Goal: Task Accomplishment & Management: Manage account settings

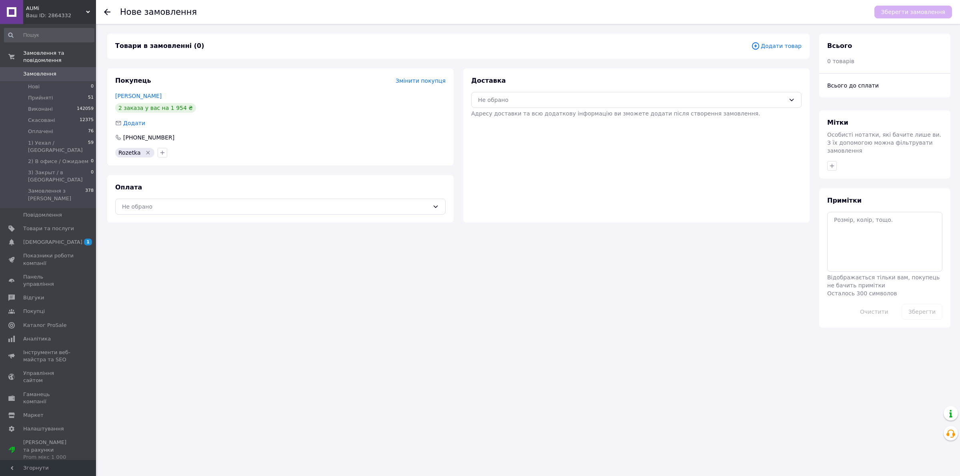
click at [772, 44] on span "Додати товар" at bounding box center [776, 46] width 50 height 9
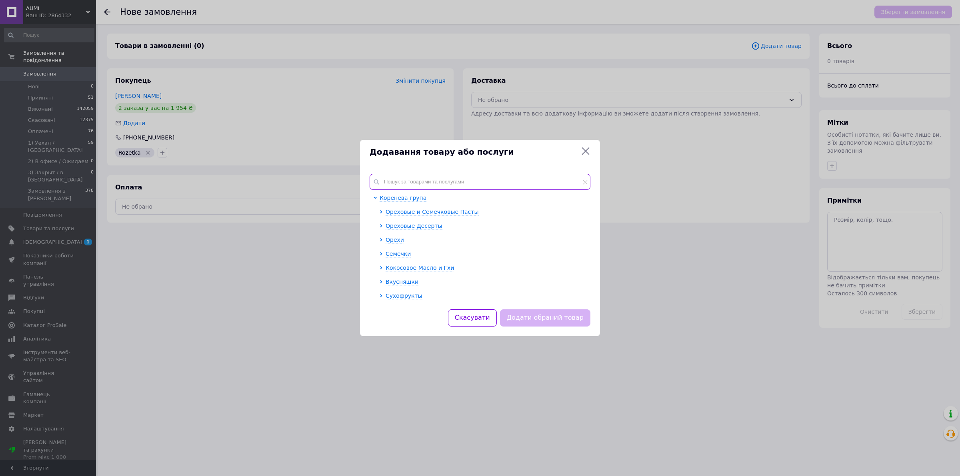
click at [497, 185] on input "text" at bounding box center [480, 182] width 221 height 16
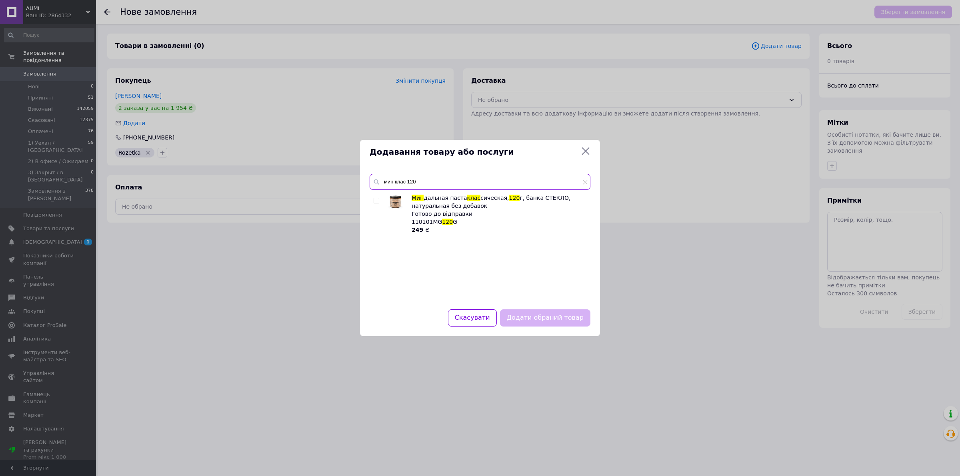
type input "мин клас 120"
click at [374, 200] on input "checkbox" at bounding box center [376, 200] width 5 height 5
checkbox input "true"
click at [406, 179] on input "мин клас 120" at bounding box center [480, 182] width 221 height 16
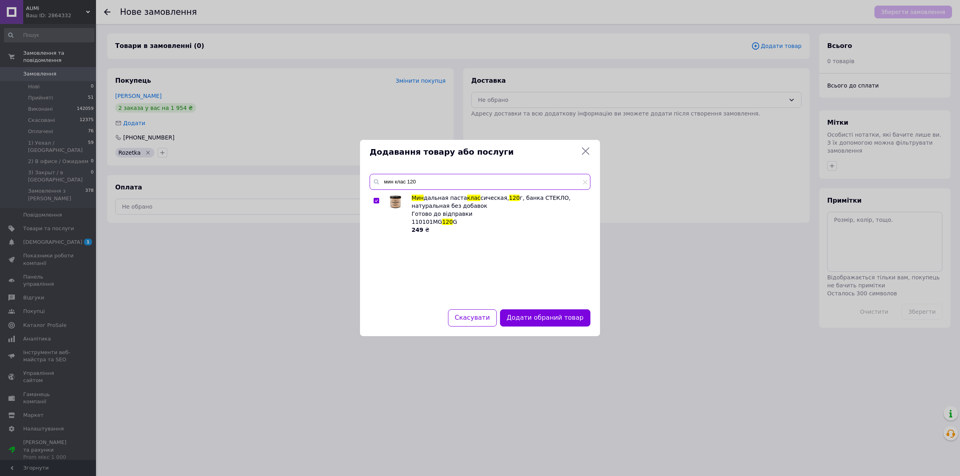
click at [406, 179] on input "мин клас 120" at bounding box center [480, 182] width 221 height 16
type input "гарб 120"
click at [376, 200] on input "checkbox" at bounding box center [376, 200] width 5 height 5
checkbox input "true"
click at [442, 186] on input "гарб 120" at bounding box center [480, 182] width 221 height 16
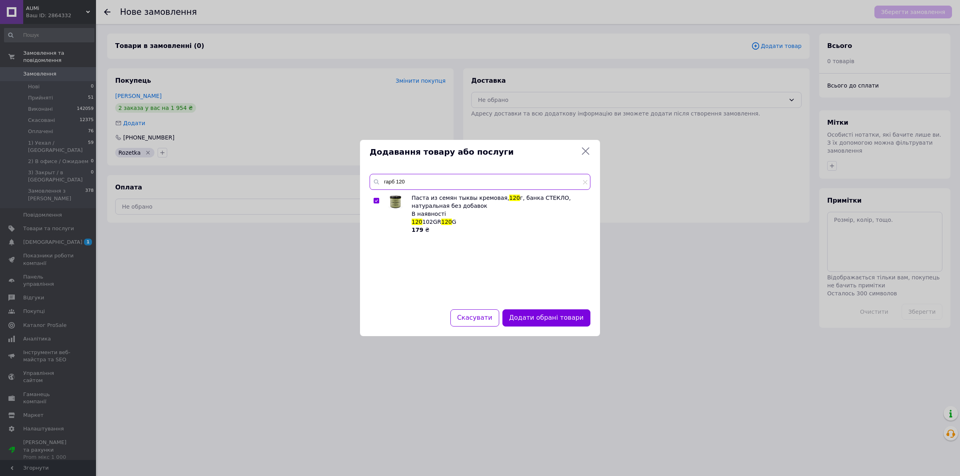
click at [442, 186] on input "гарб 120" at bounding box center [480, 182] width 221 height 16
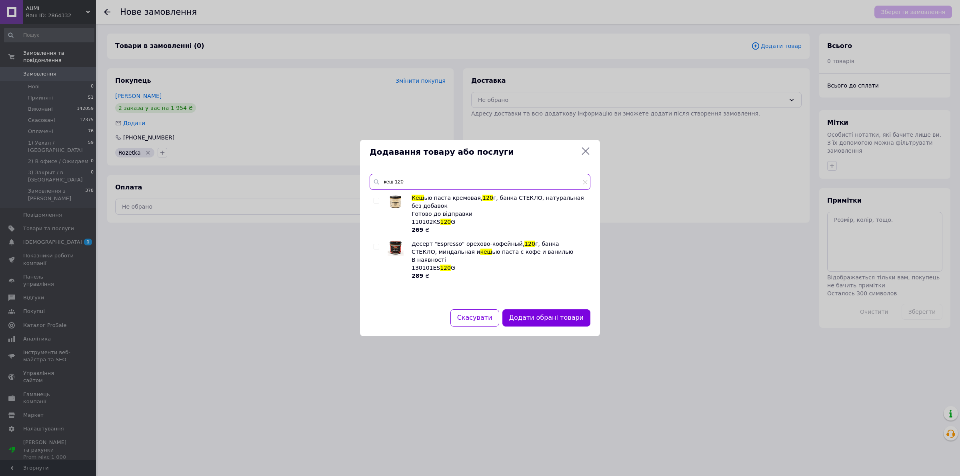
type input "кеш 120"
click at [374, 199] on input "checkbox" at bounding box center [376, 200] width 5 height 5
checkbox input "true"
click at [392, 187] on input "кеш 120" at bounding box center [480, 182] width 221 height 16
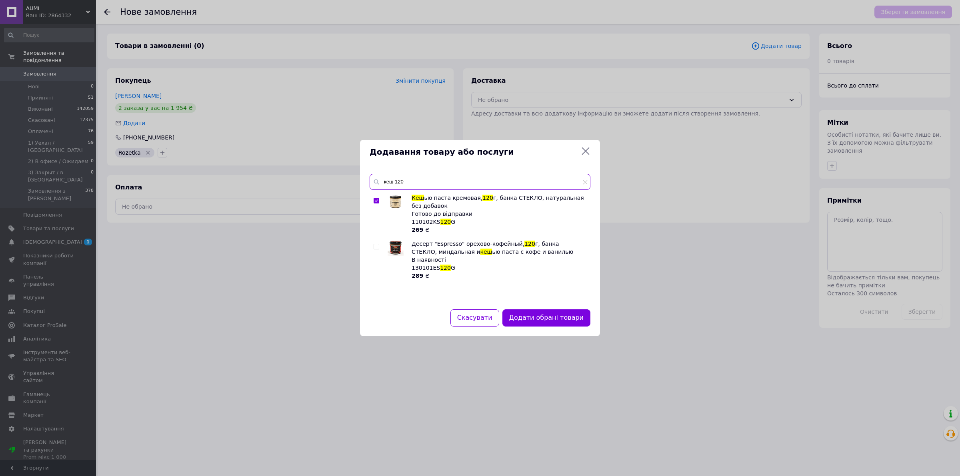
click at [392, 187] on input "кеш 120" at bounding box center [480, 182] width 221 height 16
type input "тах 120"
click at [374, 200] on input "checkbox" at bounding box center [376, 200] width 5 height 5
checkbox input "true"
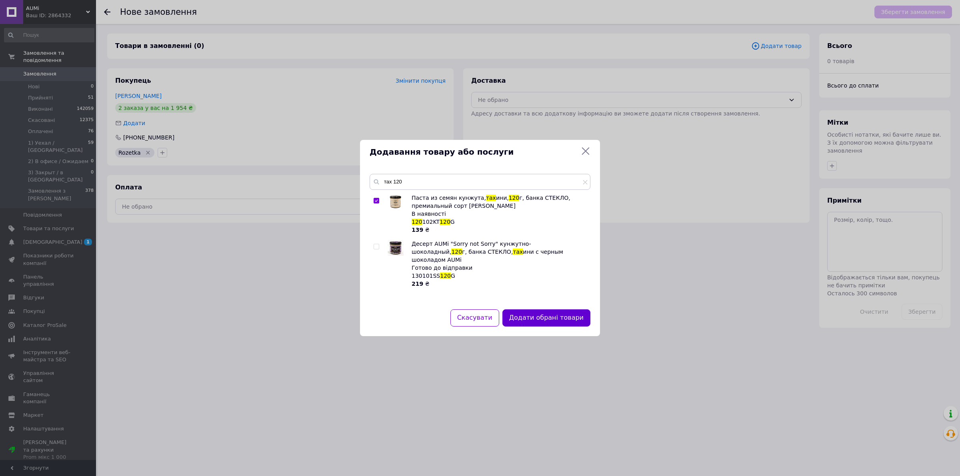
click at [563, 318] on button "Додати обрані товари" at bounding box center [546, 318] width 88 height 17
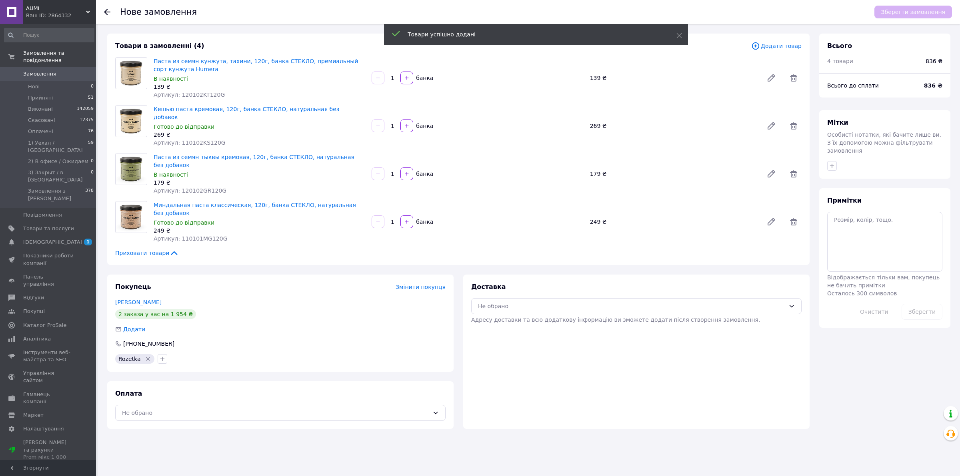
click at [347, 398] on div "Оплата Не обрано" at bounding box center [280, 406] width 346 height 48
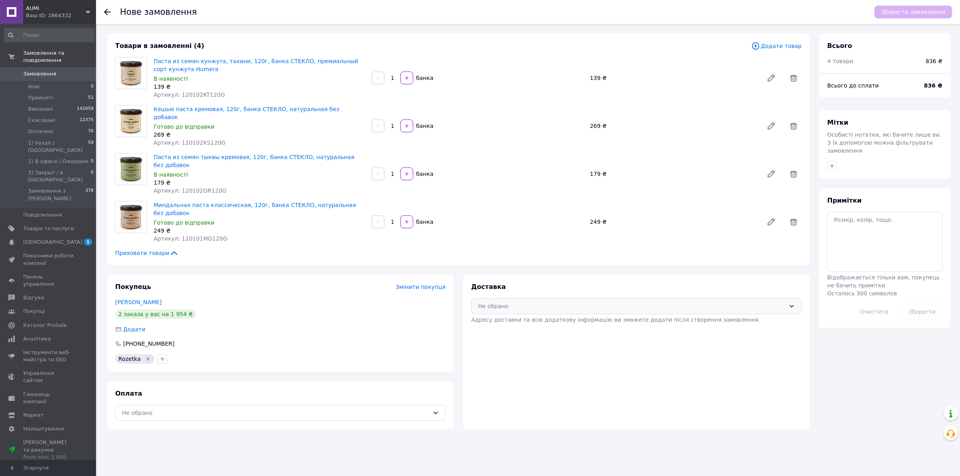
click at [533, 302] on div "Не обрано" at bounding box center [631, 306] width 307 height 9
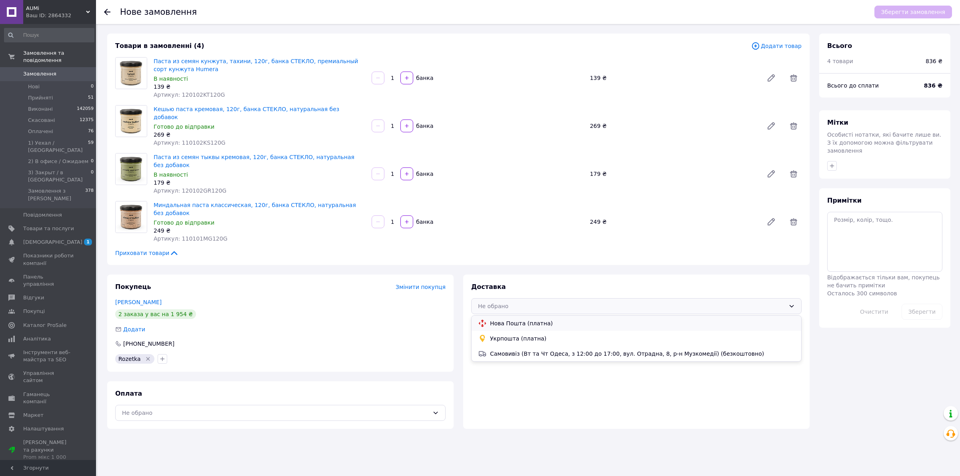
click at [536, 320] on span "Нова Пошта (платна)" at bounding box center [642, 324] width 305 height 8
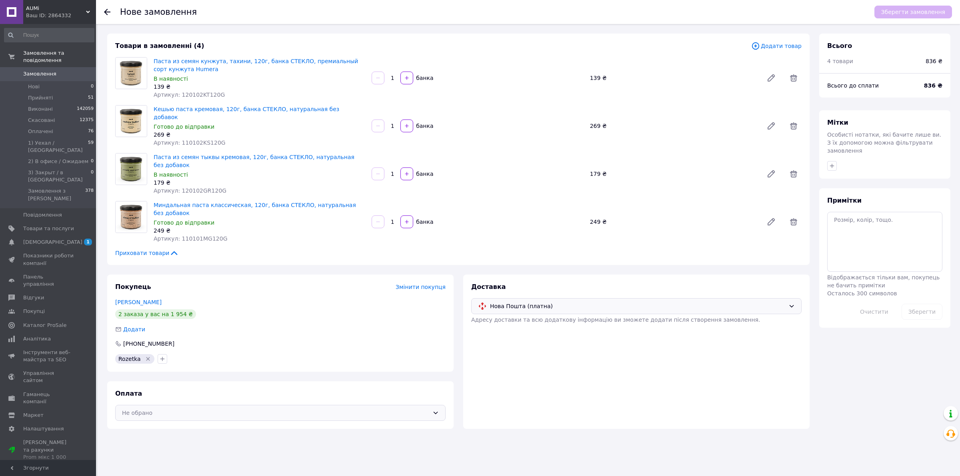
click at [233, 405] on div "Не обрано" at bounding box center [280, 413] width 330 height 16
click at [227, 456] on span "Переказ на IBAN [FINANCIAL_ID]" at bounding box center [216, 460] width 189 height 8
click at [831, 163] on icon "button" at bounding box center [832, 166] width 6 height 6
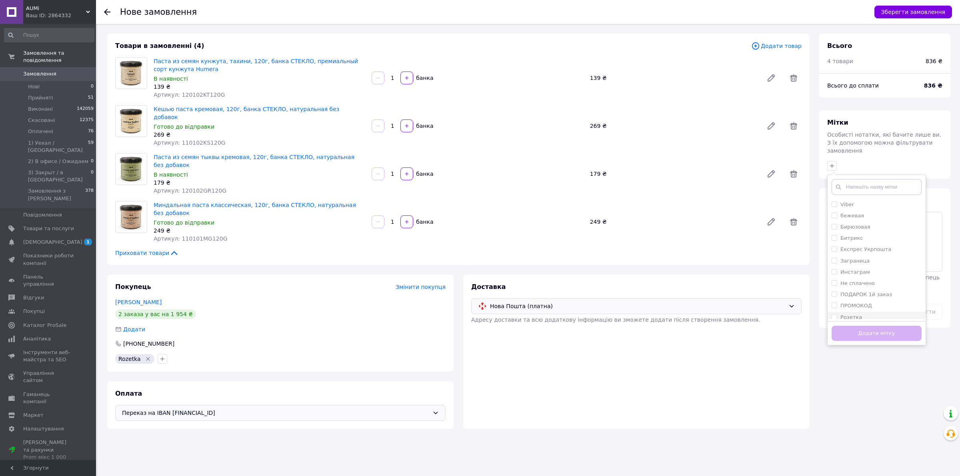
click at [847, 314] on label "Розетка" at bounding box center [852, 317] width 22 height 6
checkbox input "true"
click at [853, 326] on button "Додати мітку" at bounding box center [877, 334] width 90 height 16
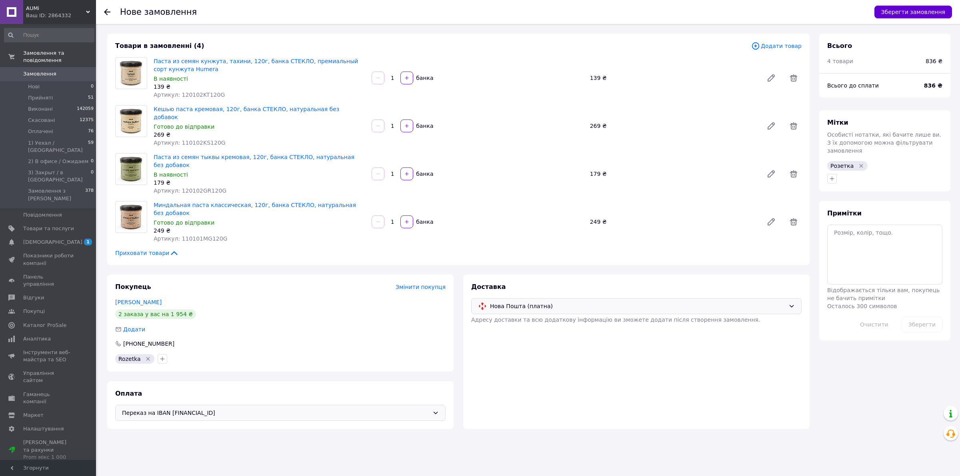
click at [909, 11] on button "Зберегти замовлення" at bounding box center [914, 12] width 78 height 13
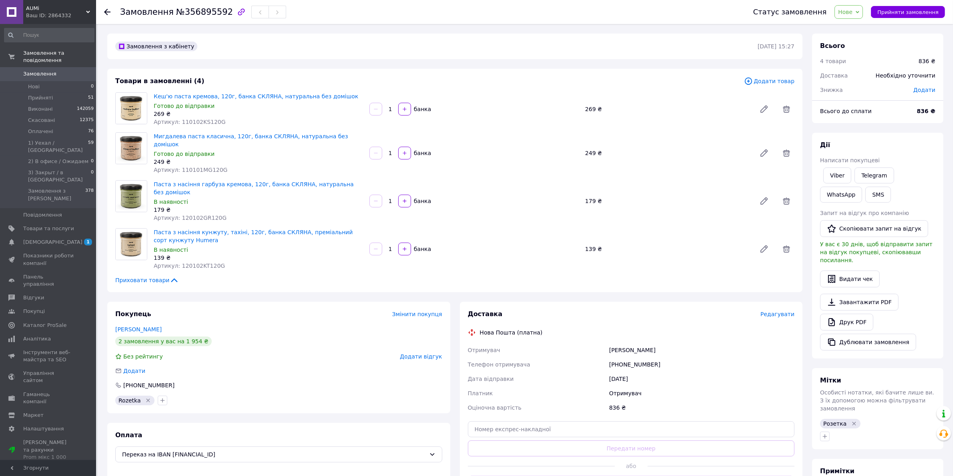
click at [863, 15] on span "Нове" at bounding box center [848, 12] width 28 height 14
click at [865, 25] on li "Прийнято" at bounding box center [885, 28] width 100 height 12
drag, startPoint x: 354, startPoint y: 135, endPoint x: 154, endPoint y: 139, distance: 199.7
click at [154, 139] on span "Мигдалева паста класична, 120г, банка СКЛЯНА, натуральна без домішок" at bounding box center [258, 140] width 209 height 16
copy link "Мигдалева паста класична, 120г, банка СКЛЯНА, натуральна без домішок"
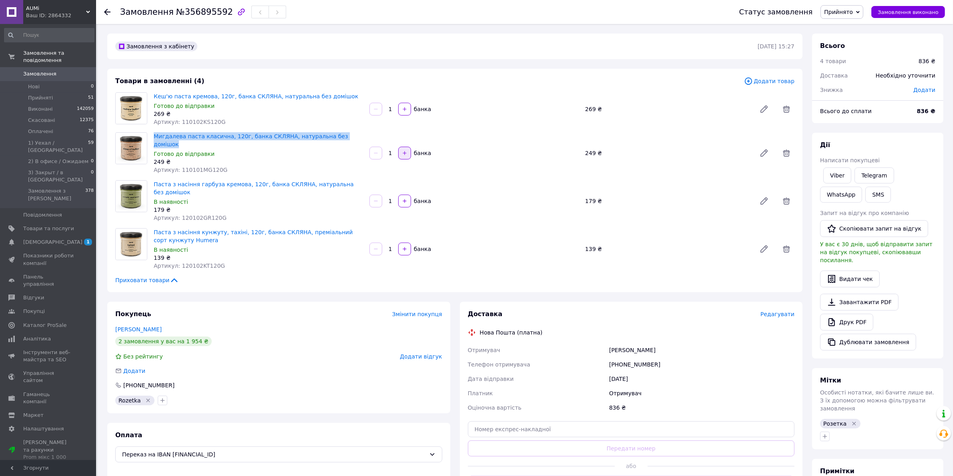
click at [406, 150] on icon "button" at bounding box center [405, 153] width 6 height 6
type input "2"
click at [375, 111] on icon "button" at bounding box center [376, 113] width 6 height 6
type input "1"
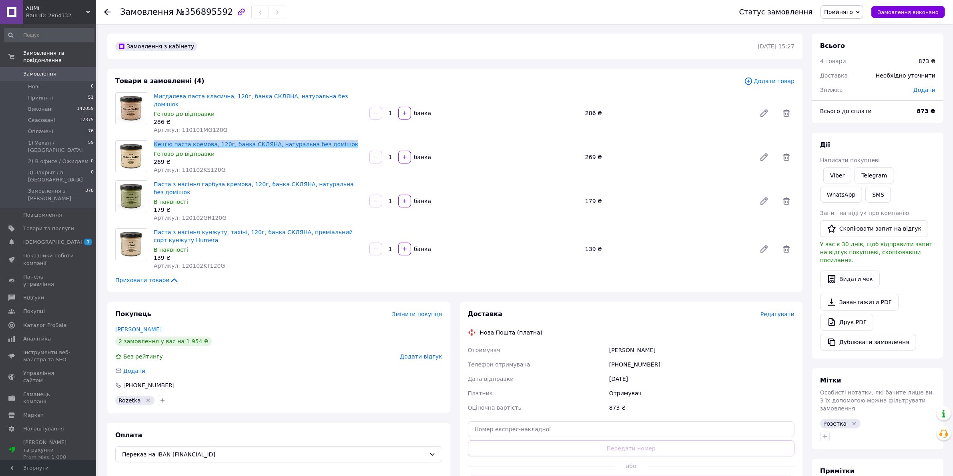
drag, startPoint x: 331, startPoint y: 137, endPoint x: 154, endPoint y: 136, distance: 176.8
click at [154, 140] on span "Кеш'ю паста кремова, 120г, банка СКЛЯНА, натуральна без домішок" at bounding box center [258, 144] width 209 height 8
copy link "Кеш'ю паста кремова, 120г, банка СКЛЯНА, натуральна без домішок"
click at [403, 154] on icon "button" at bounding box center [405, 157] width 6 height 6
type input "2"
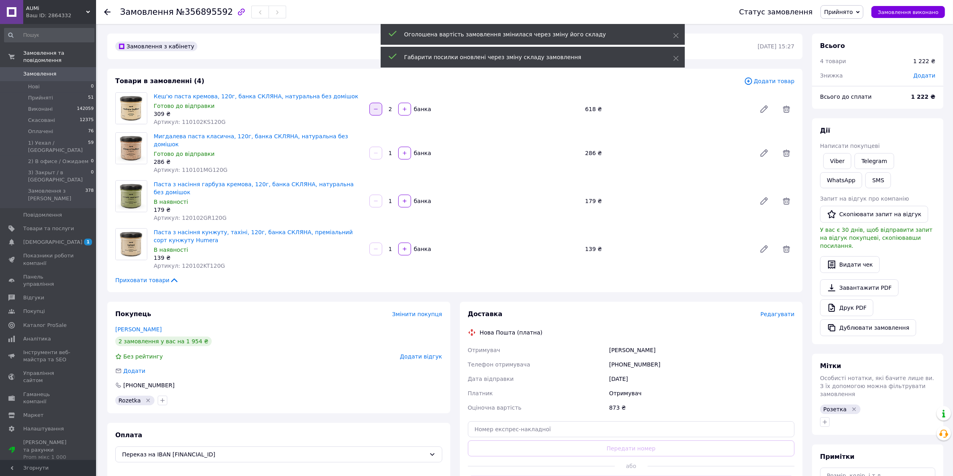
click at [374, 103] on button "button" at bounding box center [375, 109] width 13 height 13
type input "1"
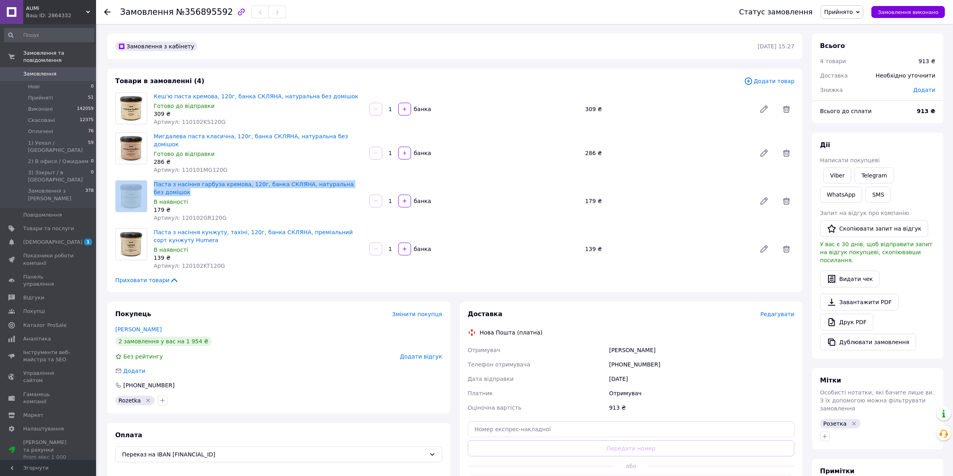
drag, startPoint x: 353, startPoint y: 179, endPoint x: 139, endPoint y: 174, distance: 214.1
click at [139, 180] on div "Паста з насіння гарбуза кремова, 120г, банка СКЛЯНА, натуральна без домішок В н…" at bounding box center [454, 201] width 685 height 42
copy div "Паста з насіння гарбуза кремова, 120г, банка СКЛЯНА, натуральна без домішок"
click at [402, 198] on icon "button" at bounding box center [405, 201] width 6 height 6
type input "2"
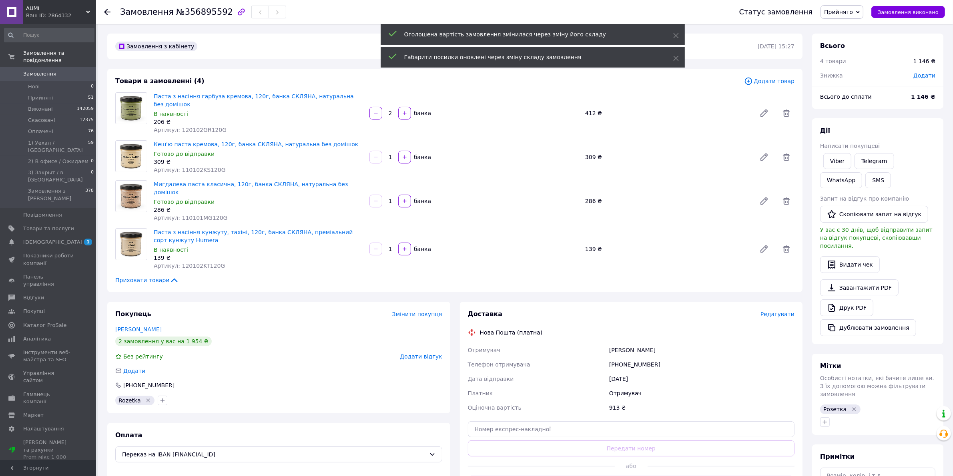
click at [375, 195] on div at bounding box center [375, 201] width 14 height 13
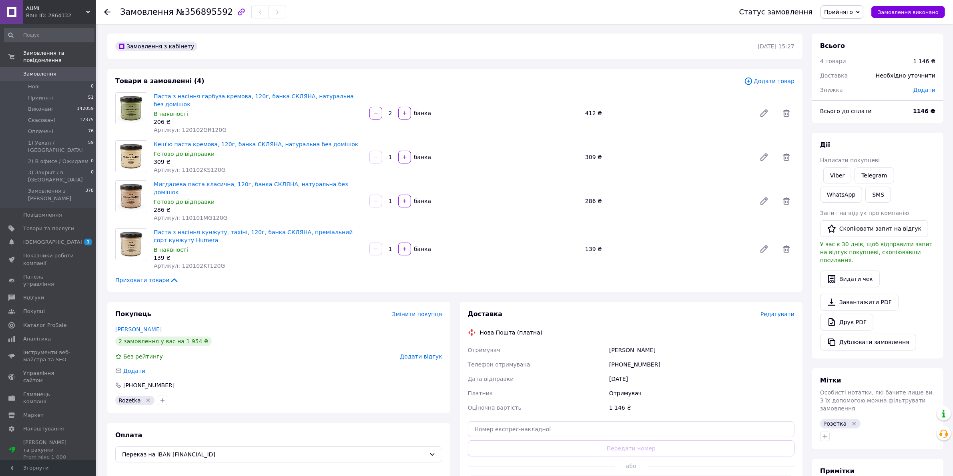
click at [382, 113] on div at bounding box center [375, 113] width 14 height 13
click at [378, 110] on icon "button" at bounding box center [376, 113] width 6 height 6
type input "1"
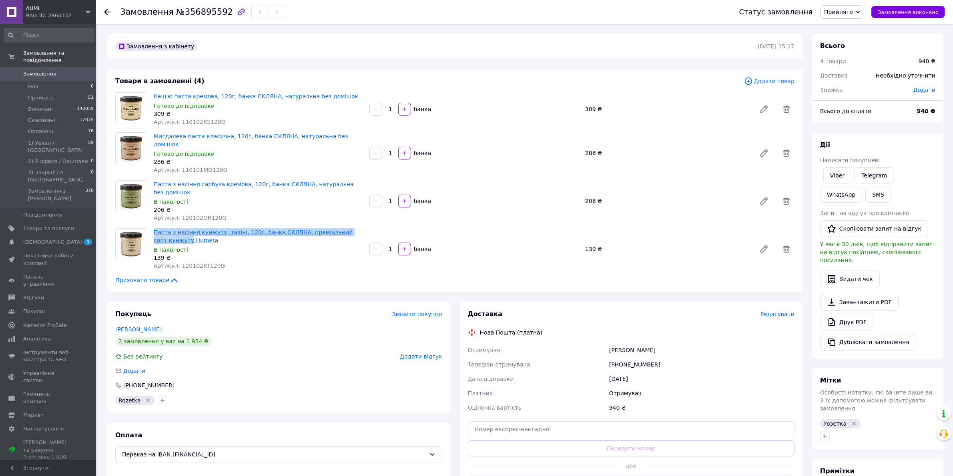
drag, startPoint x: 364, startPoint y: 217, endPoint x: 154, endPoint y: 214, distance: 210.1
click at [154, 227] on div "Паста з насіння кунжуту, тахіні, 120г, банка СКЛЯНА, преміальний сорт кунжуту H…" at bounding box center [258, 249] width 216 height 45
copy link "Паста з насіння кунжуту, тахіні, 120г, банка СКЛЯНА, преміальний сорт кунжуту"
click at [402, 246] on icon "button" at bounding box center [405, 249] width 6 height 6
type input "2"
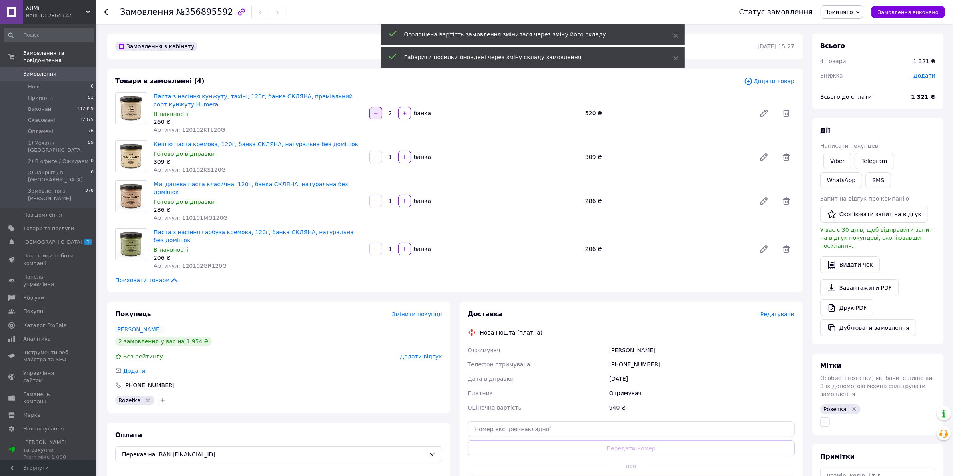
click at [375, 114] on icon "button" at bounding box center [376, 113] width 6 height 6
type input "1"
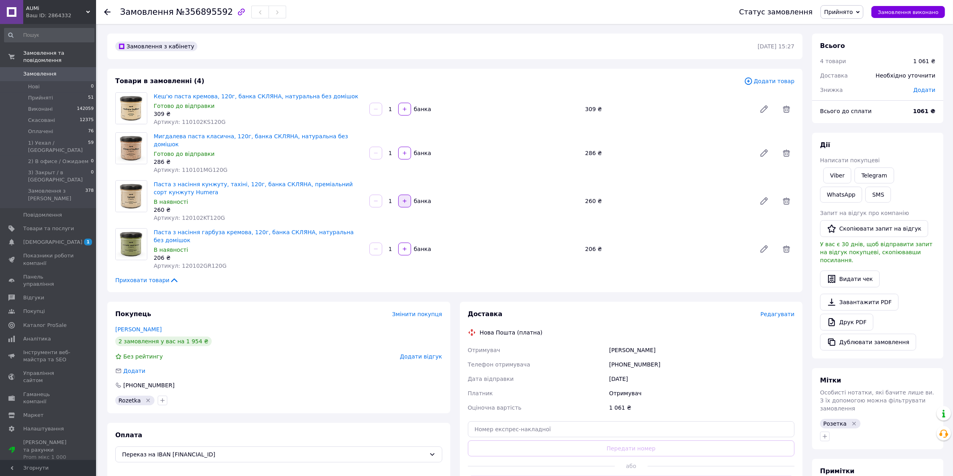
click at [408, 195] on button "button" at bounding box center [404, 201] width 13 height 13
type input "2"
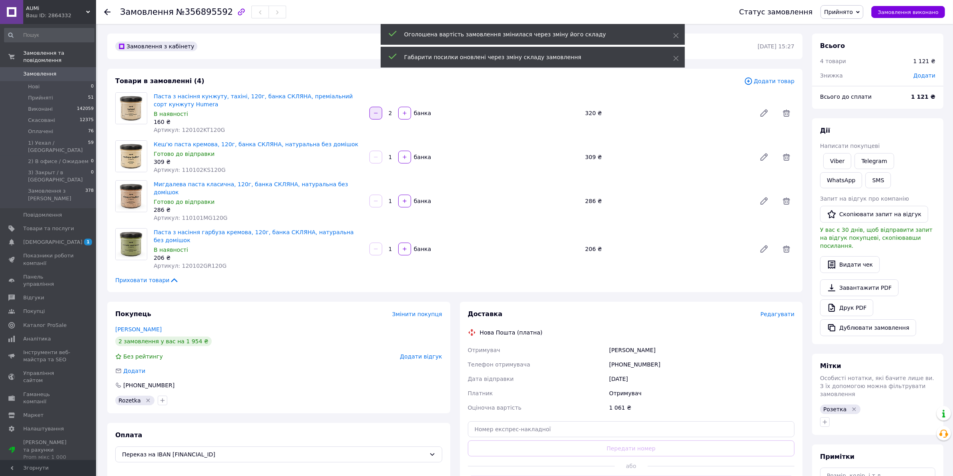
click at [379, 109] on button "button" at bounding box center [375, 113] width 13 height 13
type input "1"
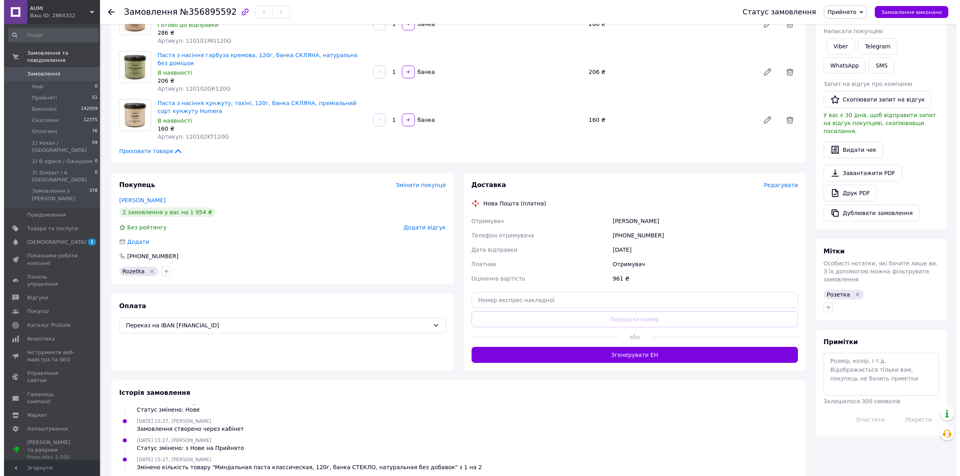
scroll to position [150, 0]
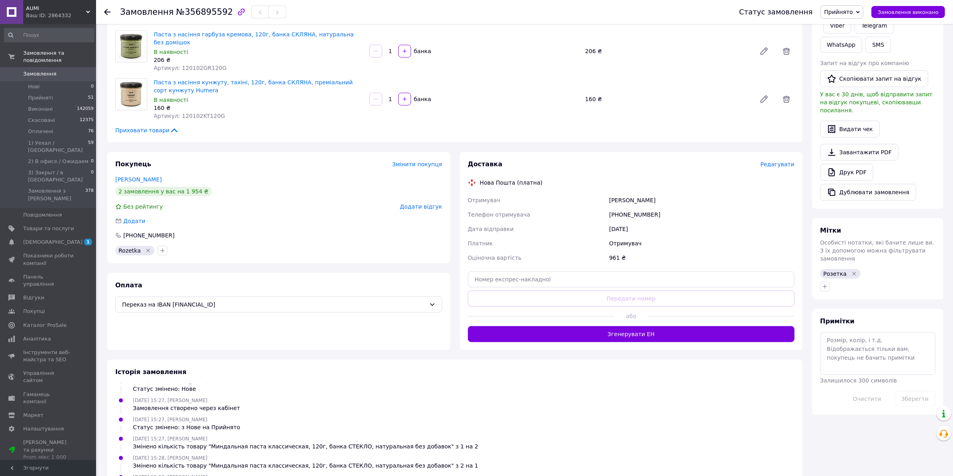
click at [773, 161] on span "Редагувати" at bounding box center [777, 164] width 34 height 6
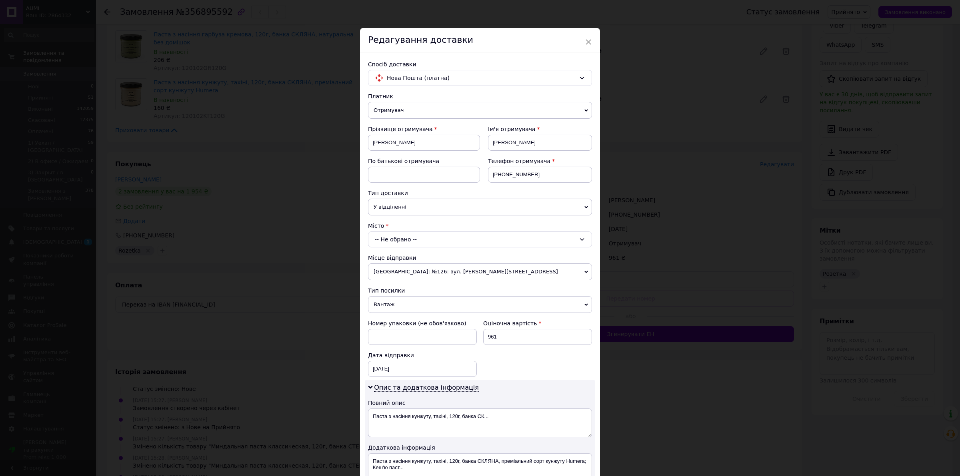
click at [392, 201] on span "У відділенні" at bounding box center [480, 207] width 224 height 17
click at [394, 232] on li "В поштоматі" at bounding box center [480, 235] width 224 height 12
click at [404, 238] on div "-- Не обрано --" at bounding box center [480, 240] width 224 height 16
type input "Заставна"
click at [412, 271] on li "Заставна" at bounding box center [479, 273] width 223 height 13
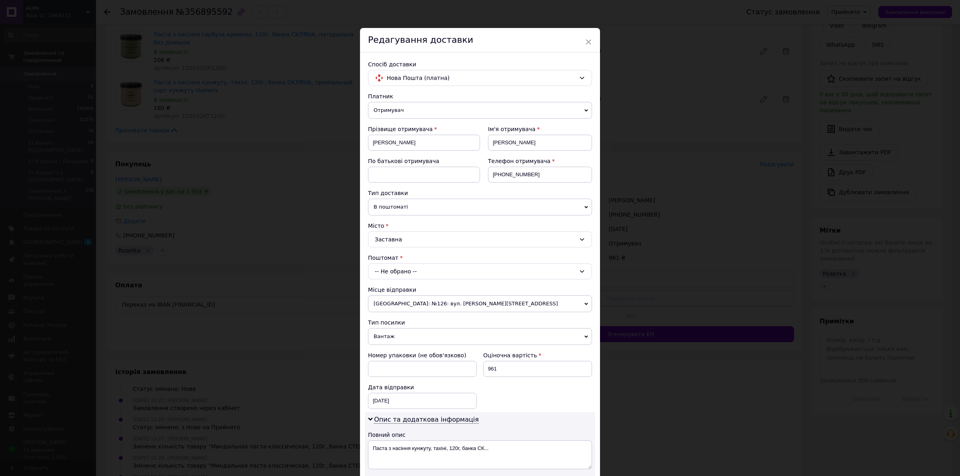
click at [411, 276] on div "-- Не обрано --" at bounding box center [480, 272] width 224 height 16
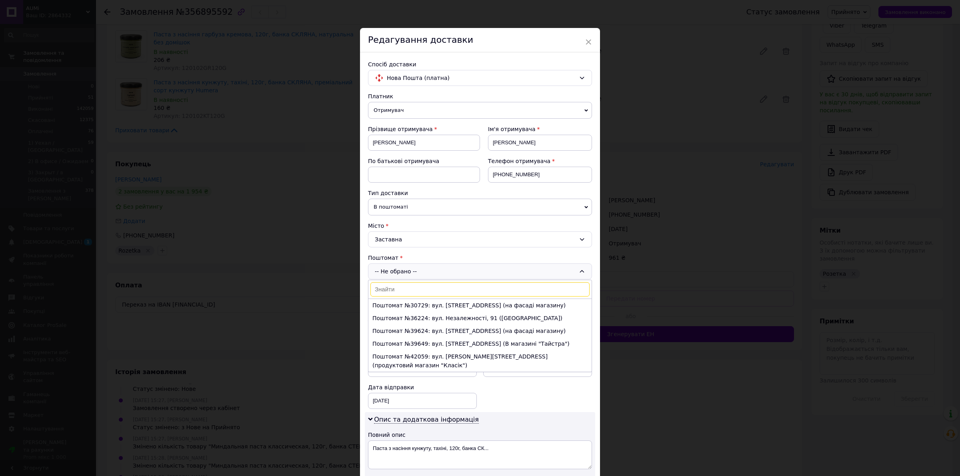
paste input "30729"
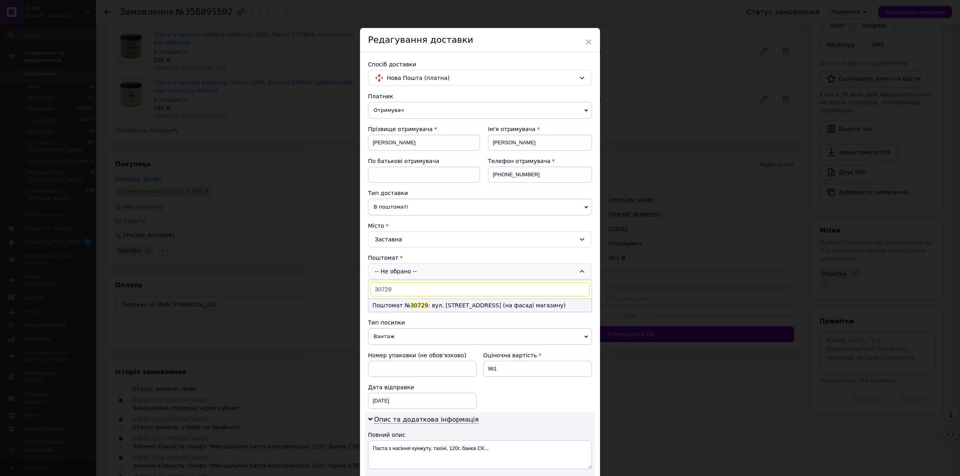
type input "30729"
click at [437, 305] on li "Поштомат № 30729 : вул. Незалежності, 112 (на фасаді магазину)" at bounding box center [479, 305] width 223 height 13
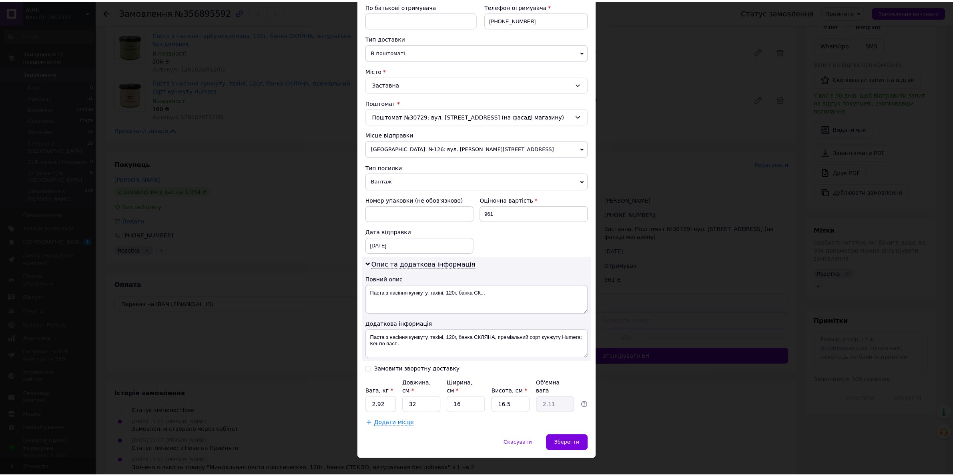
scroll to position [161, 0]
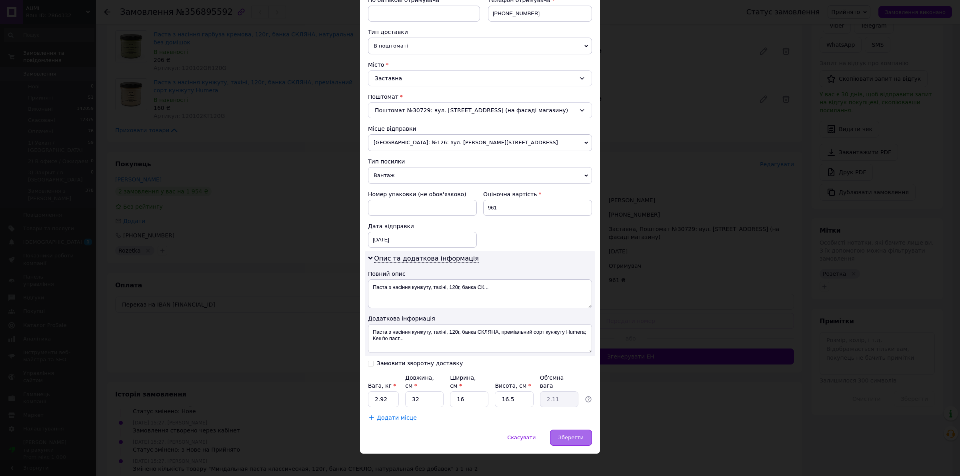
click at [578, 437] on div "Зберегти" at bounding box center [571, 438] width 42 height 16
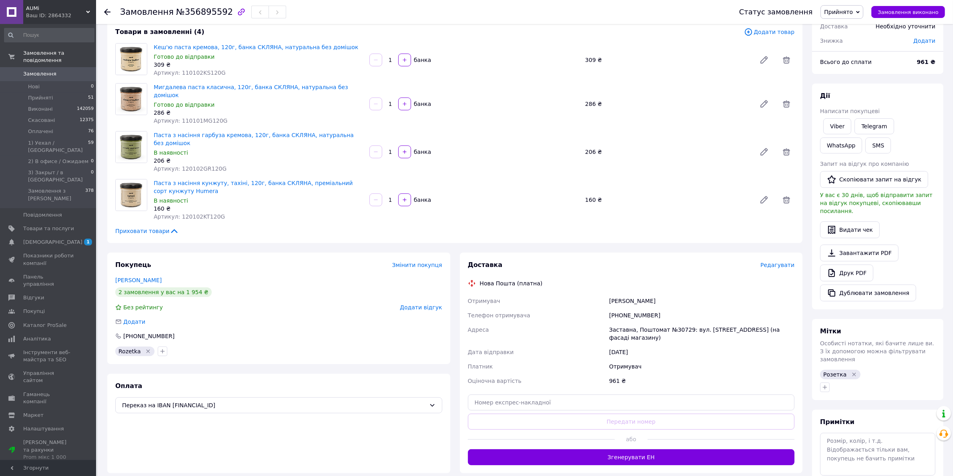
scroll to position [0, 0]
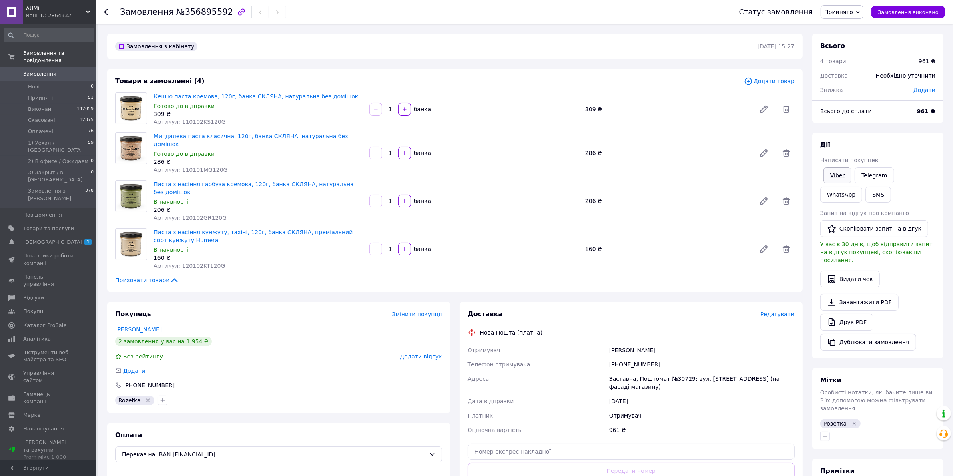
click at [837, 168] on link "Viber" at bounding box center [837, 176] width 28 height 16
click at [925, 110] on b "961 ₴" at bounding box center [926, 111] width 18 height 6
copy b "961"
click at [851, 314] on link "Друк PDF" at bounding box center [846, 322] width 53 height 17
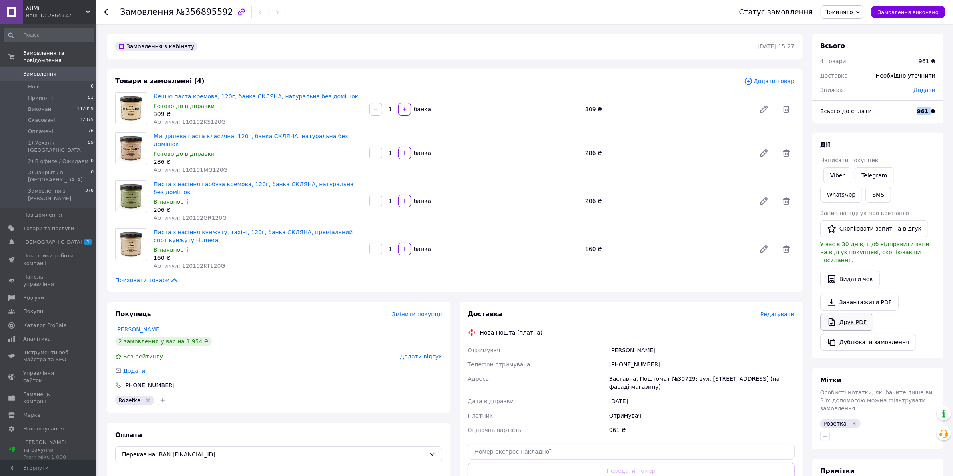
scroll to position [41, 0]
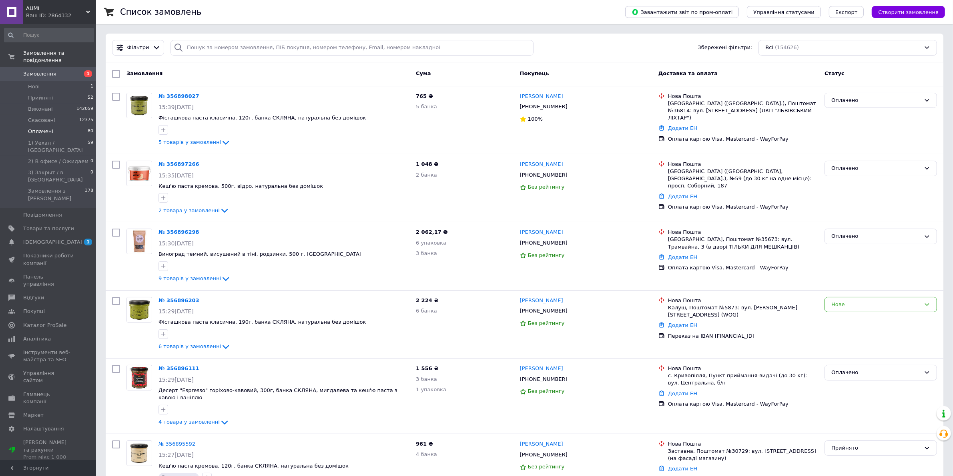
click at [49, 128] on span "Оплачені" at bounding box center [40, 131] width 25 height 7
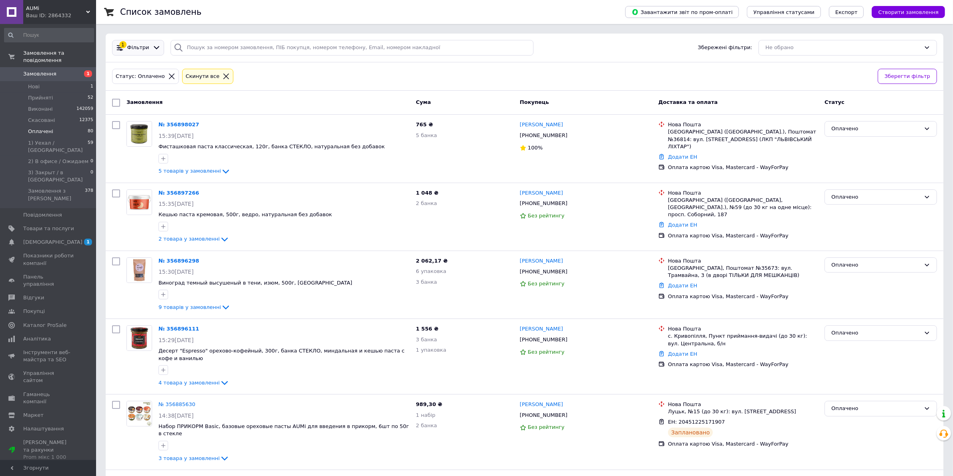
click at [152, 48] on icon at bounding box center [156, 48] width 8 height 8
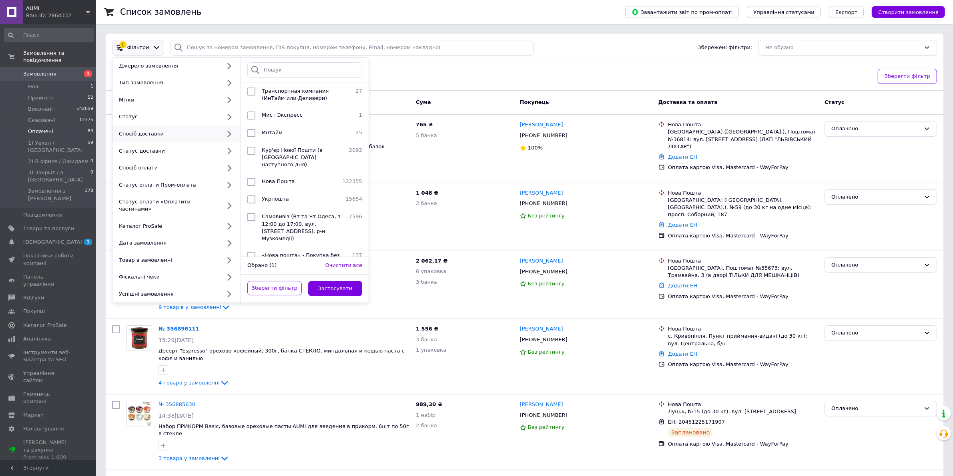
scroll to position [95, 0]
click at [291, 195] on div "Укрпошта" at bounding box center [300, 199] width 84 height 8
checkbox input "true"
click at [349, 283] on button "Застосувати" at bounding box center [335, 289] width 54 height 16
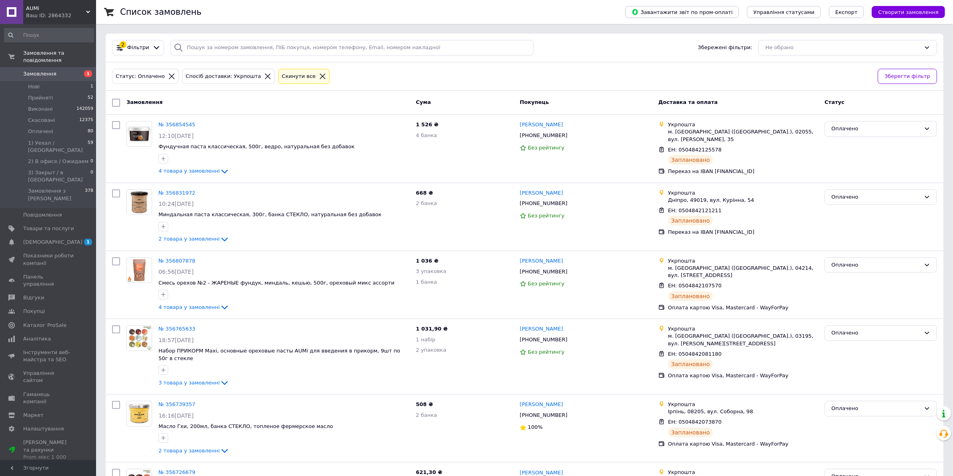
click at [115, 100] on input "checkbox" at bounding box center [116, 103] width 8 height 8
checkbox input "true"
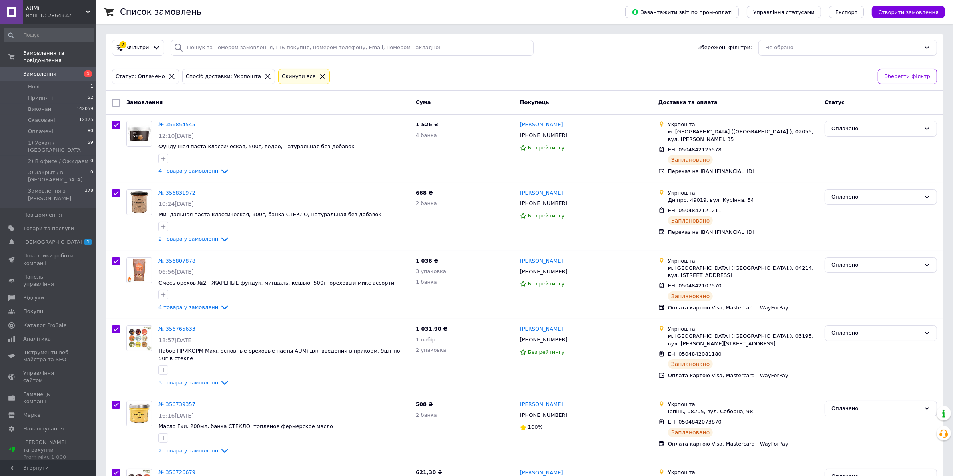
checkbox input "true"
click at [179, 100] on div "Дії для 7 замовлень" at bounding box center [153, 102] width 84 height 13
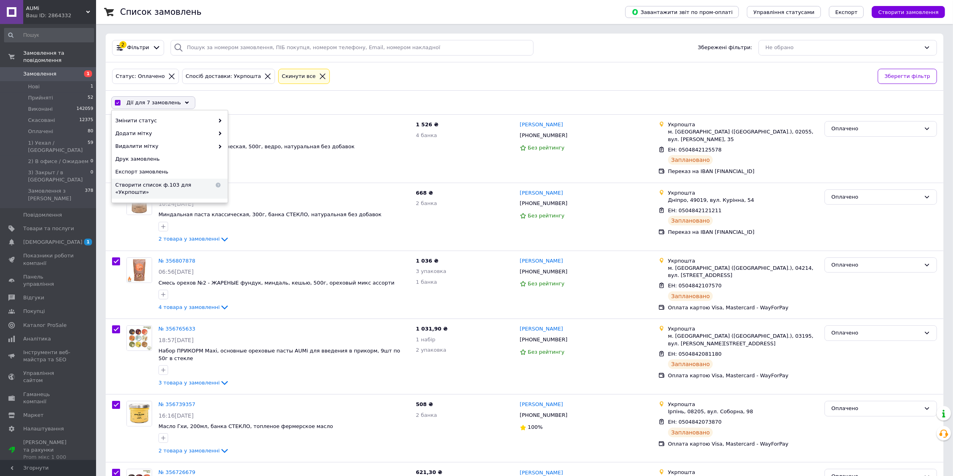
click at [185, 186] on span "Створити список ф.103 для «Укрпошти»" at bounding box center [164, 189] width 99 height 14
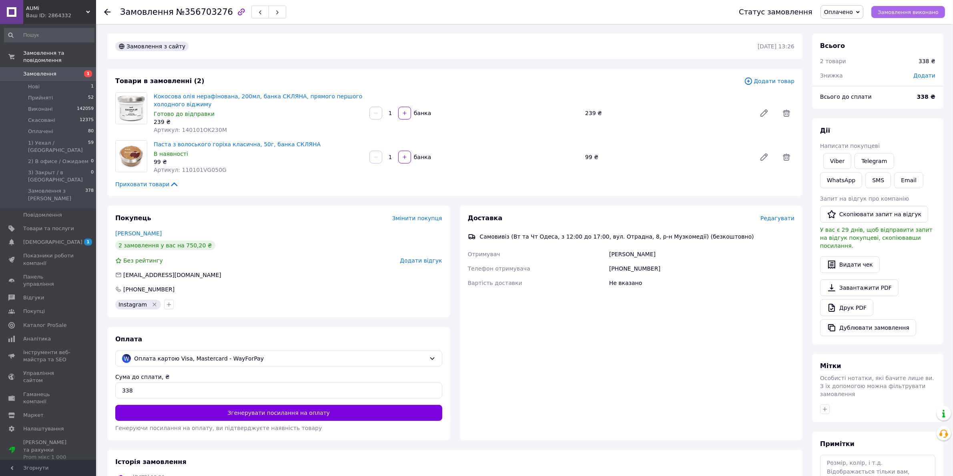
click at [768, 12] on span "Замовлення виконано" at bounding box center [907, 12] width 61 height 6
click at [907, 12] on span "Замовлення виконано" at bounding box center [907, 12] width 61 height 6
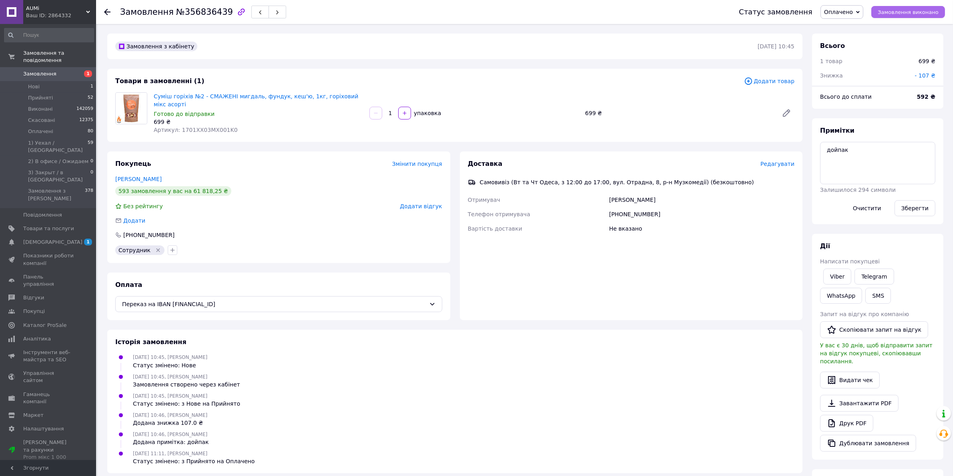
click at [921, 9] on span "Замовлення виконано" at bounding box center [907, 12] width 61 height 6
